Goal: Information Seeking & Learning: Learn about a topic

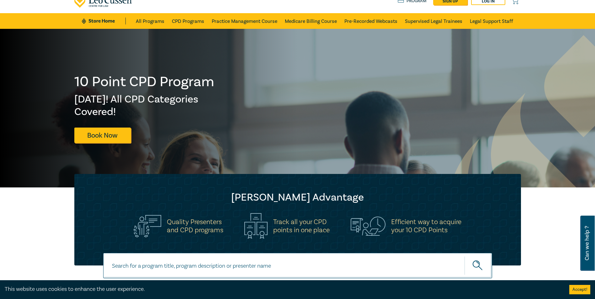
scroll to position [63, 0]
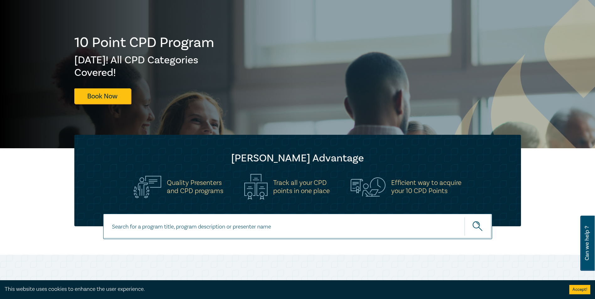
click at [347, 226] on input at bounding box center [297, 226] width 389 height 25
type input "debt recovery"
click at [465, 217] on button "submit" at bounding box center [479, 226] width 28 height 19
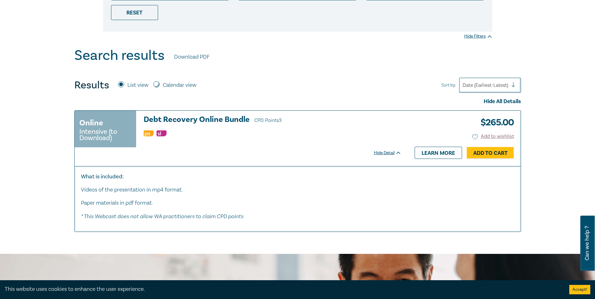
scroll to position [188, 0]
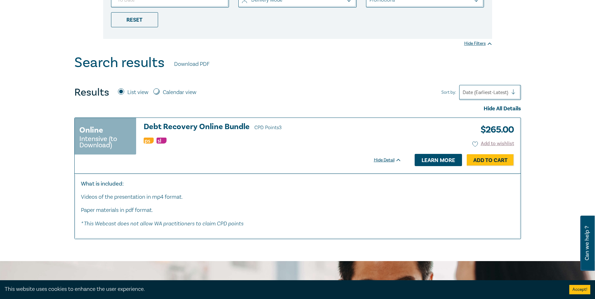
click at [441, 160] on link "Learn more" at bounding box center [438, 160] width 47 height 12
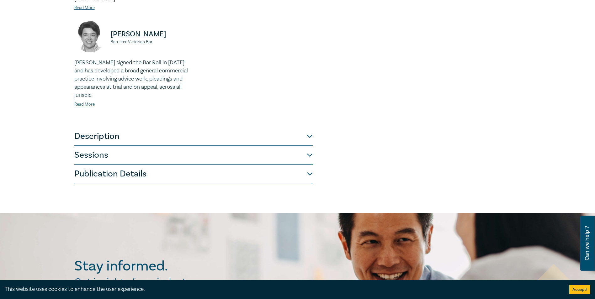
scroll to position [251, 0]
click at [309, 126] on button "Description" at bounding box center [193, 135] width 238 height 19
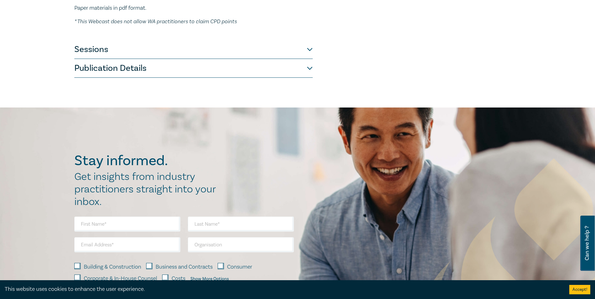
scroll to position [94, 0]
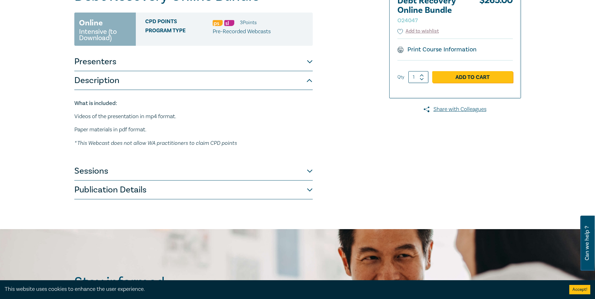
click at [308, 174] on button "Sessions" at bounding box center [193, 171] width 238 height 19
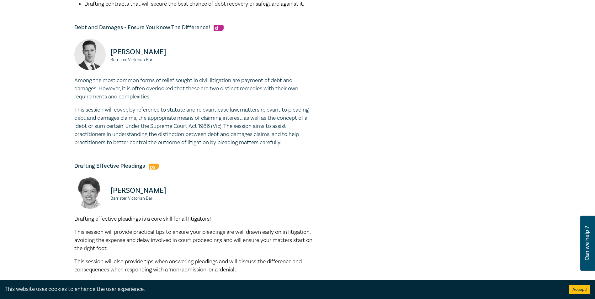
scroll to position [345, 0]
